Goal: Find specific page/section: Find specific page/section

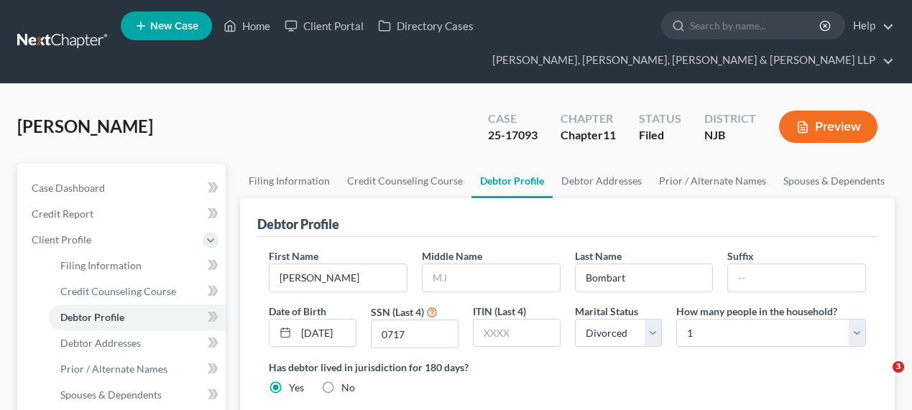
select select "3"
select select "0"
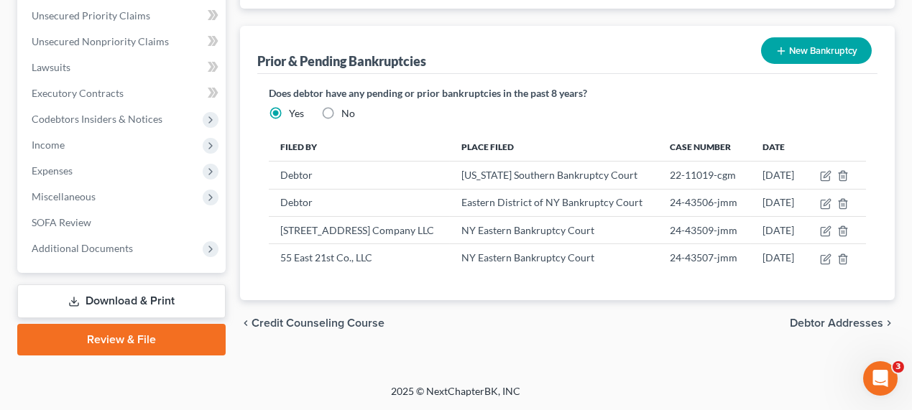
click at [564, 45] on div "Prior & Pending Bankruptcies New Bankruptcy New Pending Bankruptcy New Prior Ba…" at bounding box center [567, 50] width 620 height 48
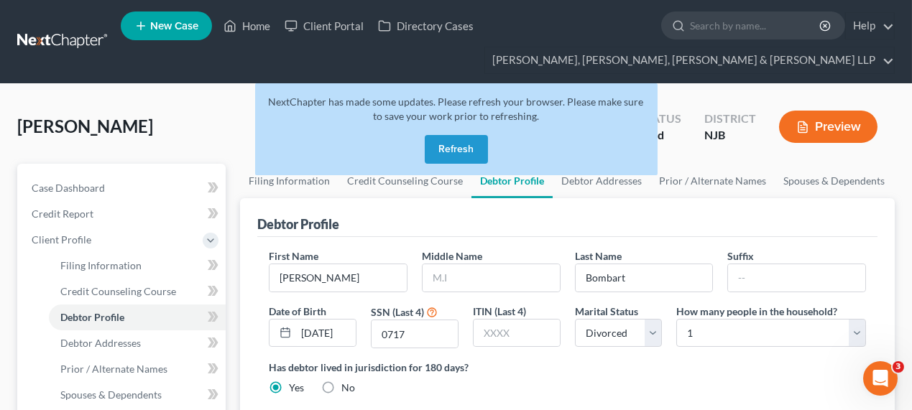
click at [448, 152] on button "Refresh" at bounding box center [456, 149] width 63 height 29
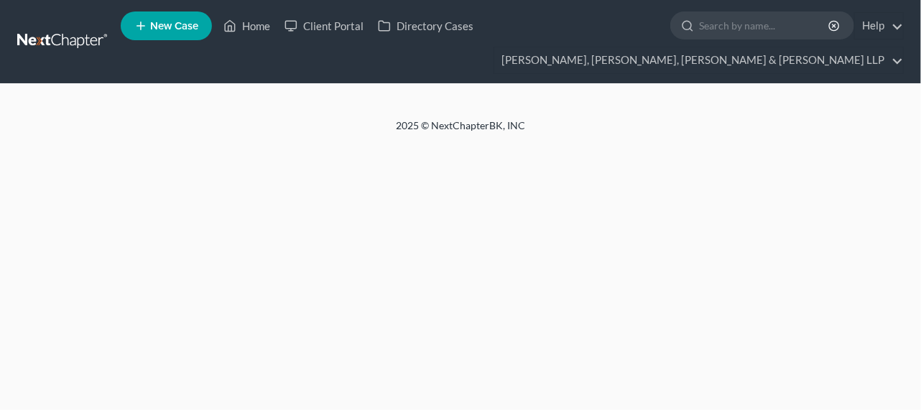
select select "3"
select select "0"
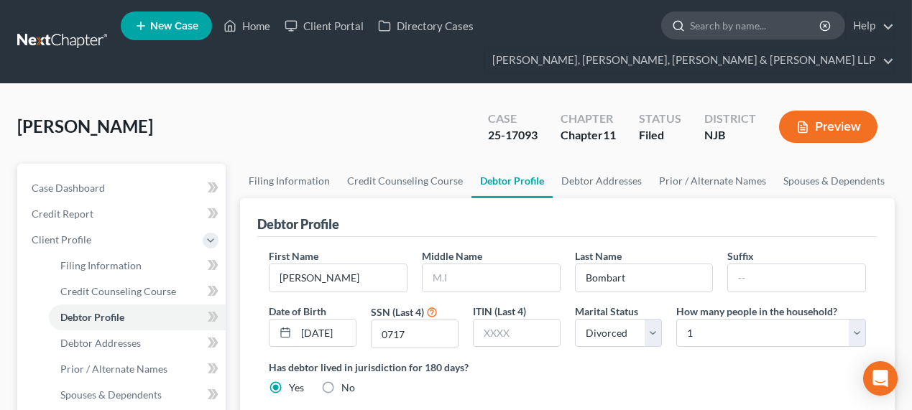
click at [709, 22] on input "search" at bounding box center [756, 25] width 132 height 27
type input "dhukan"
